Goal: Check status: Check status

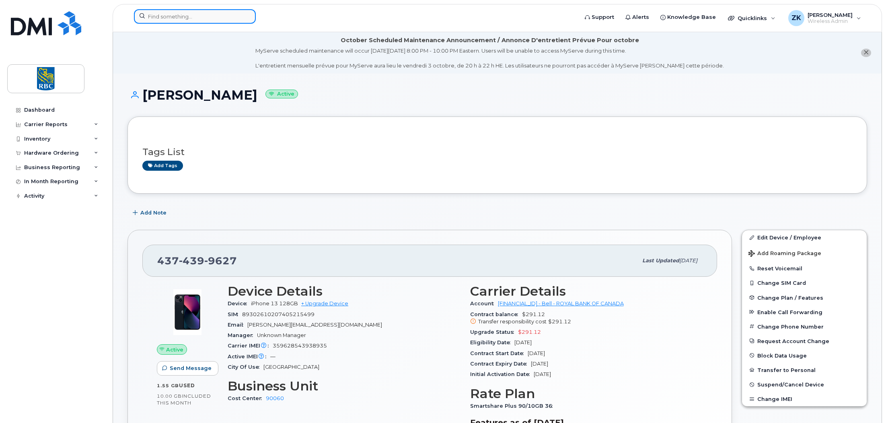
click at [178, 16] on input at bounding box center [195, 16] width 122 height 14
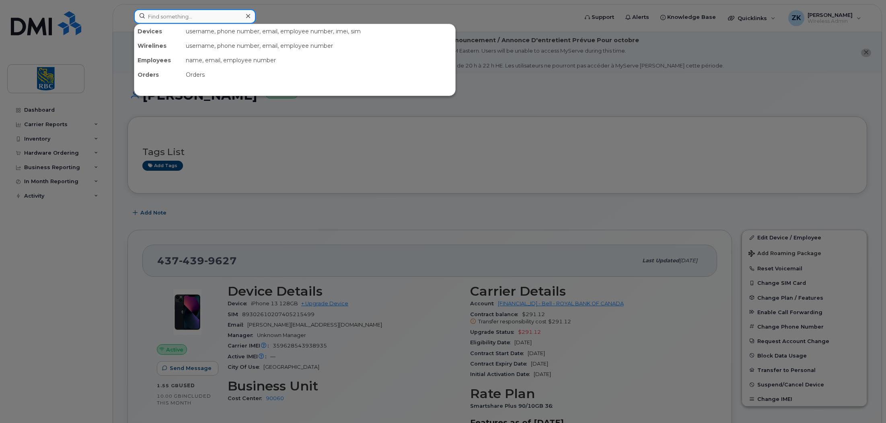
paste input "2043906017"
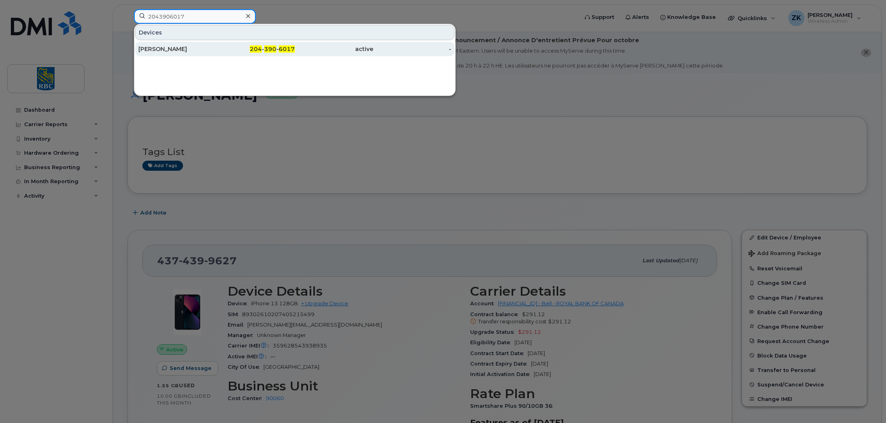
type input "2043906017"
drag, startPoint x: 193, startPoint y: 46, endPoint x: 215, endPoint y: 51, distance: 22.3
click at [193, 46] on div "[PERSON_NAME]" at bounding box center [177, 49] width 78 height 8
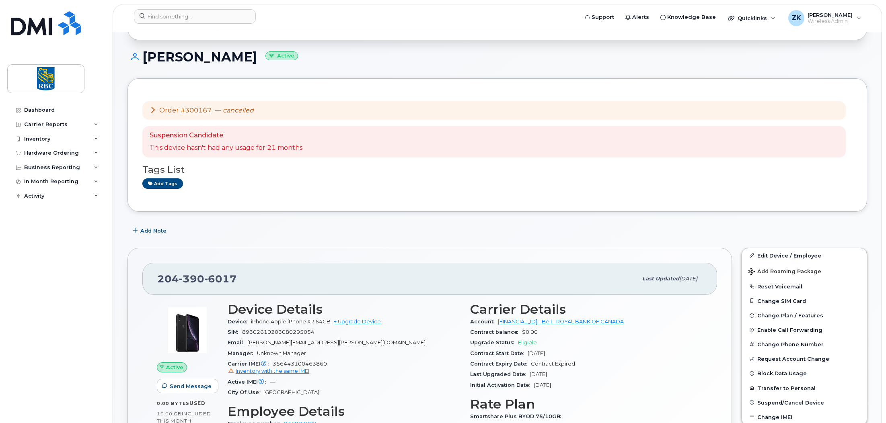
scroll to position [121, 0]
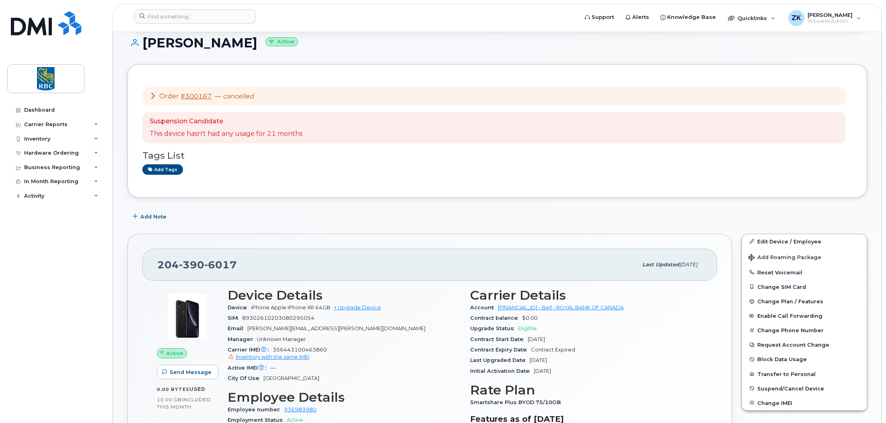
click at [152, 95] on icon at bounding box center [153, 95] width 6 height 6
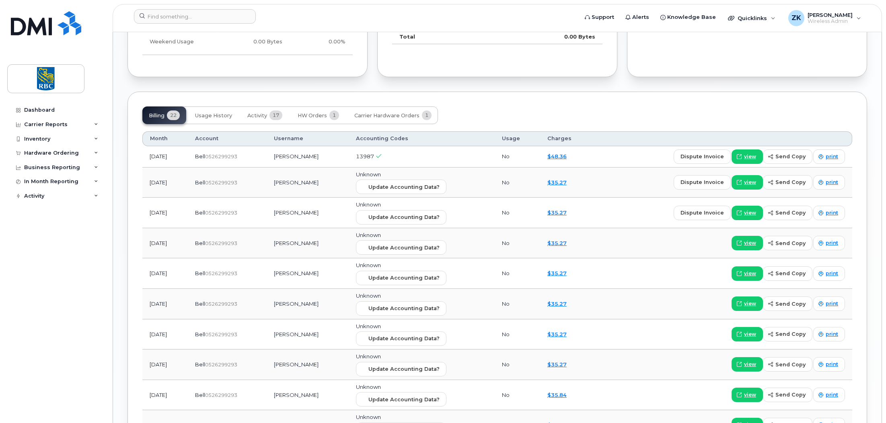
scroll to position [885, 0]
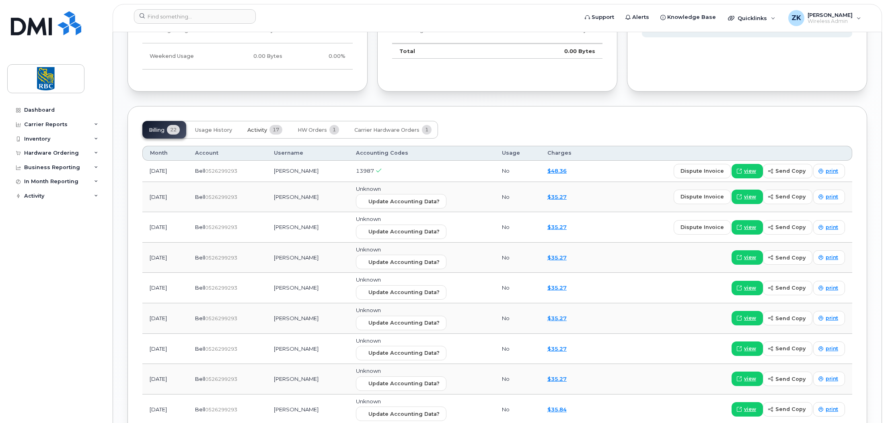
click at [261, 132] on span "Activity" at bounding box center [257, 130] width 20 height 6
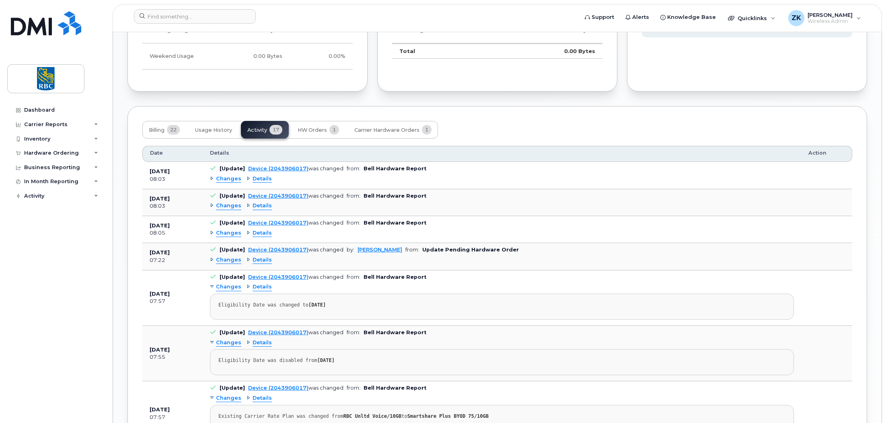
click at [247, 177] on div "Details" at bounding box center [259, 179] width 25 height 8
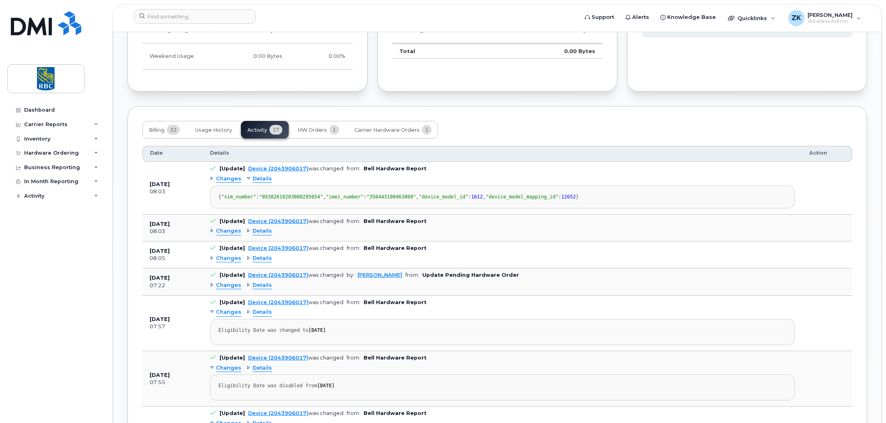
click at [210, 177] on div "Changes" at bounding box center [225, 179] width 31 height 8
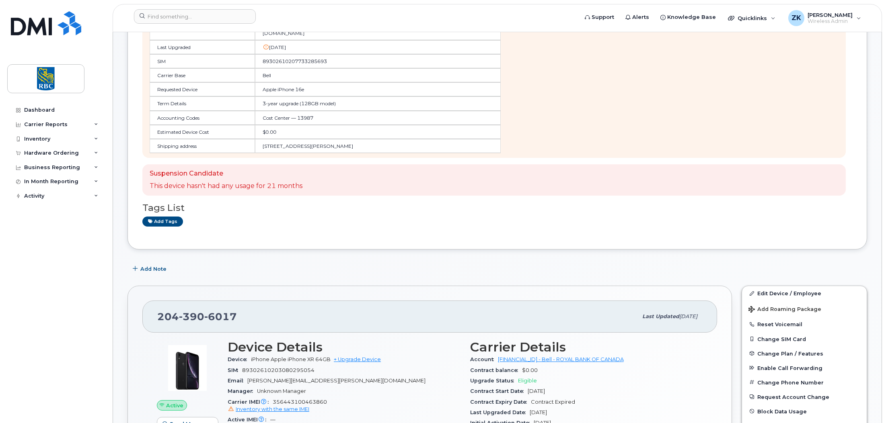
scroll to position [0, 0]
